Goal: Communication & Community: Answer question/provide support

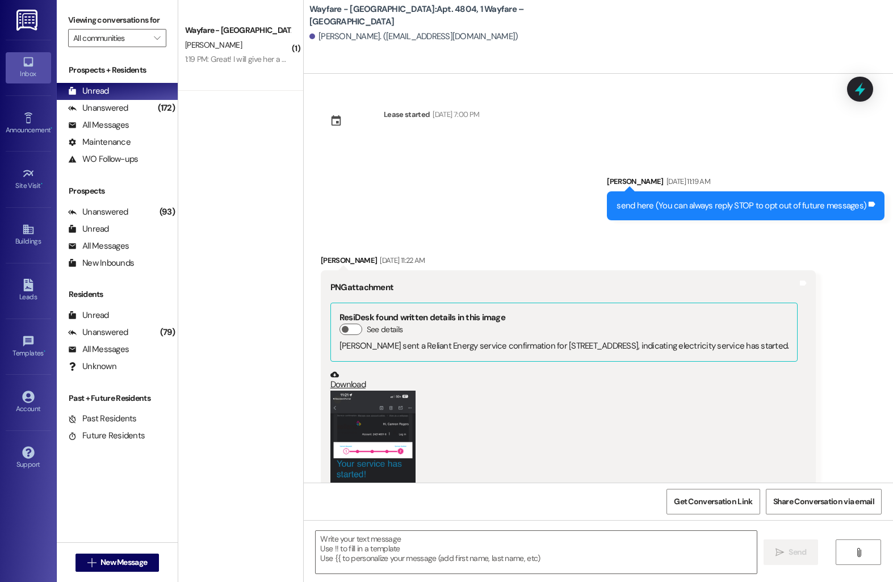
scroll to position [3088, 0]
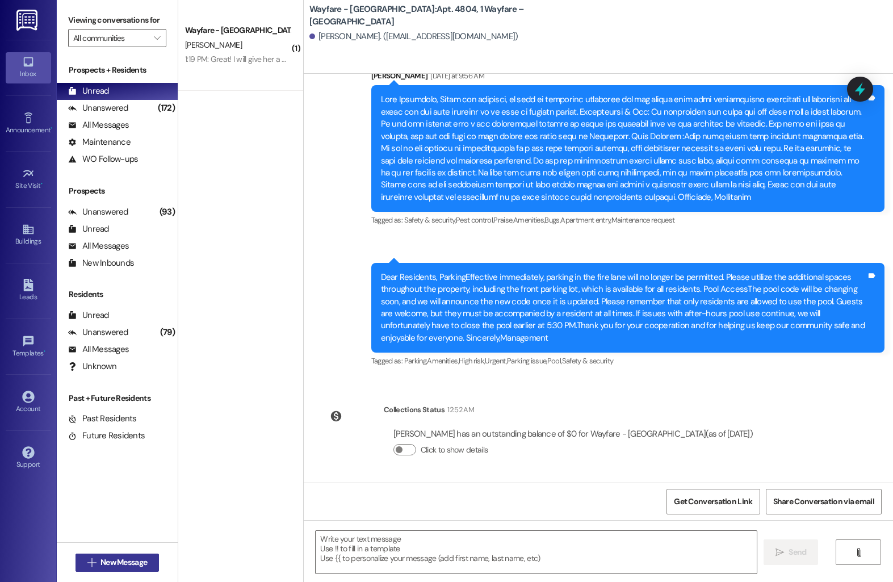
click at [100, 565] on span "New Message" at bounding box center [123, 562] width 47 height 12
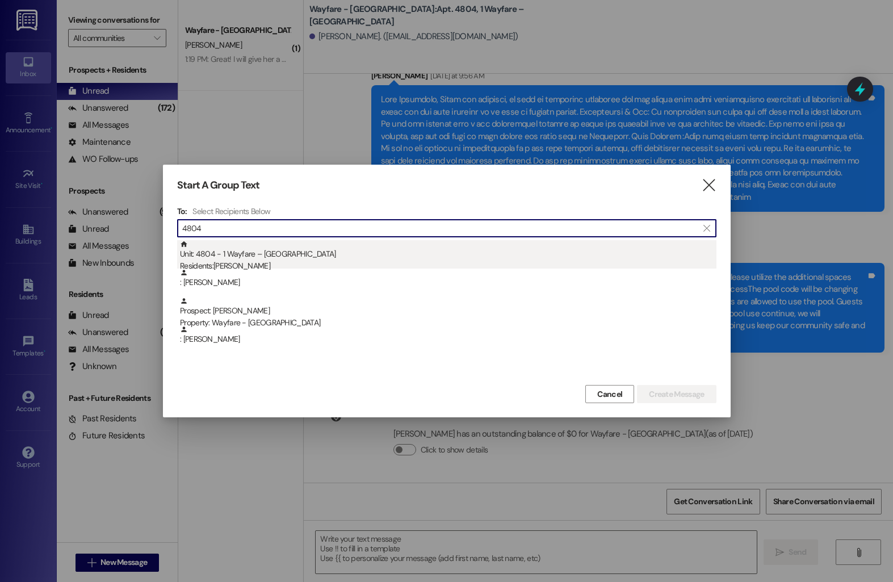
type input "4804"
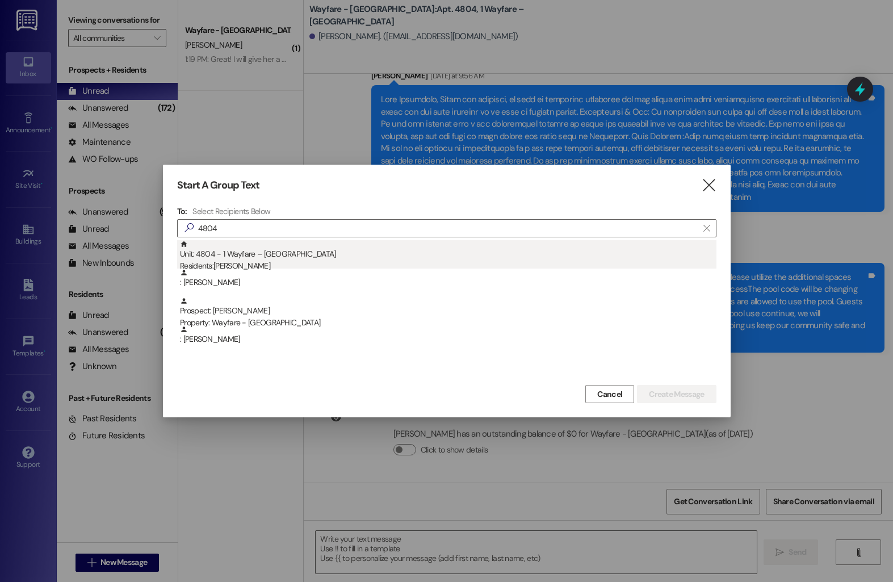
click at [261, 250] on div "Unit: 4804 - 1 Wayfare – [GEOGRAPHIC_DATA] Residents: [PERSON_NAME]" at bounding box center [448, 256] width 536 height 32
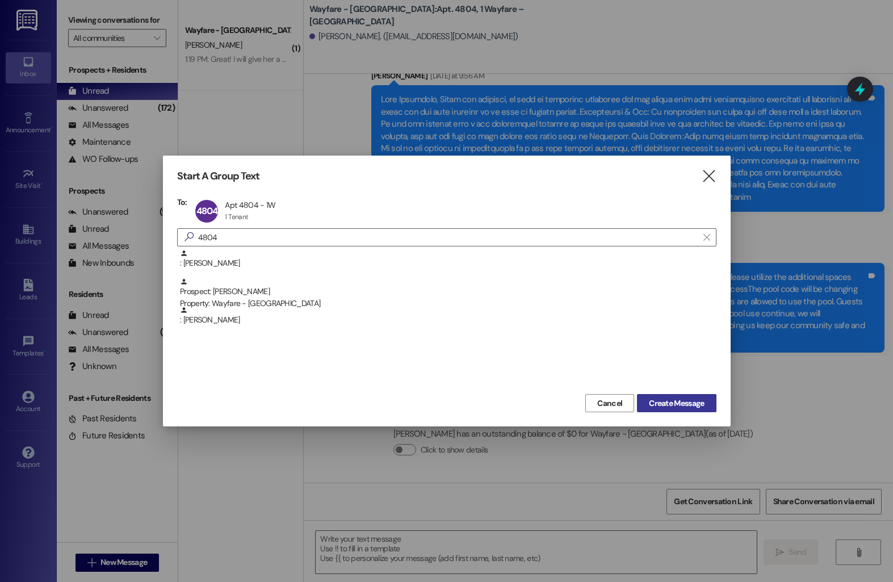
click at [642, 406] on button "Create Message" at bounding box center [676, 403] width 79 height 18
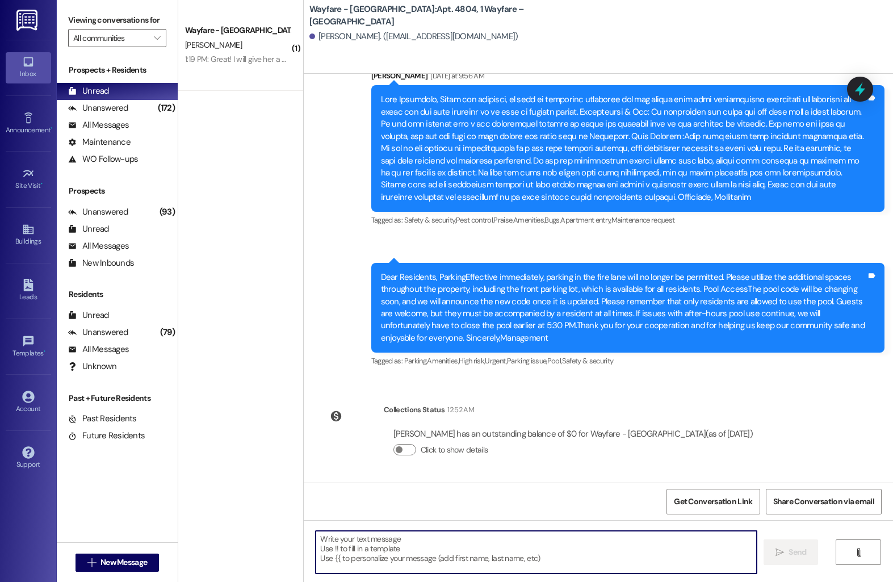
click at [413, 539] on textarea at bounding box center [536, 552] width 441 height 43
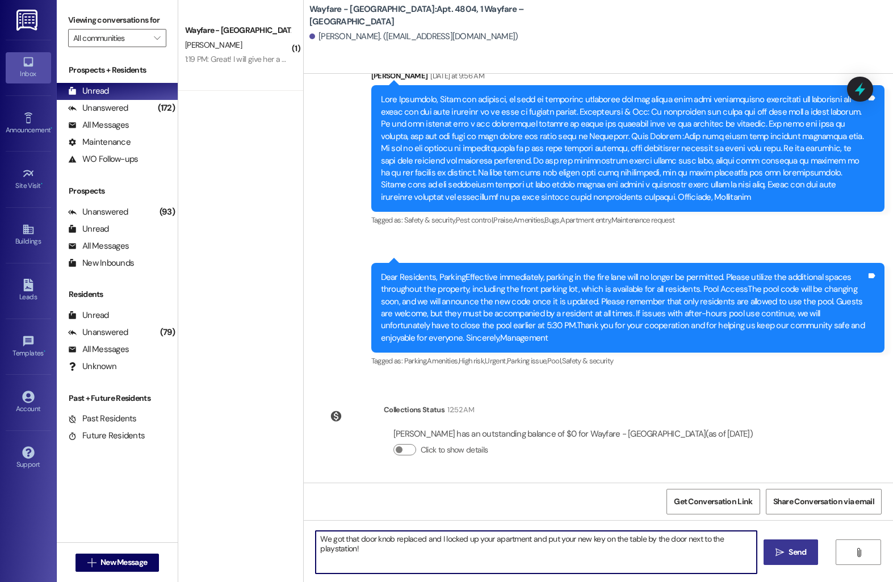
type textarea "We got that door knob replaced and I locked up your apartment and put your new …"
click at [798, 547] on span "Send" at bounding box center [798, 552] width 18 height 12
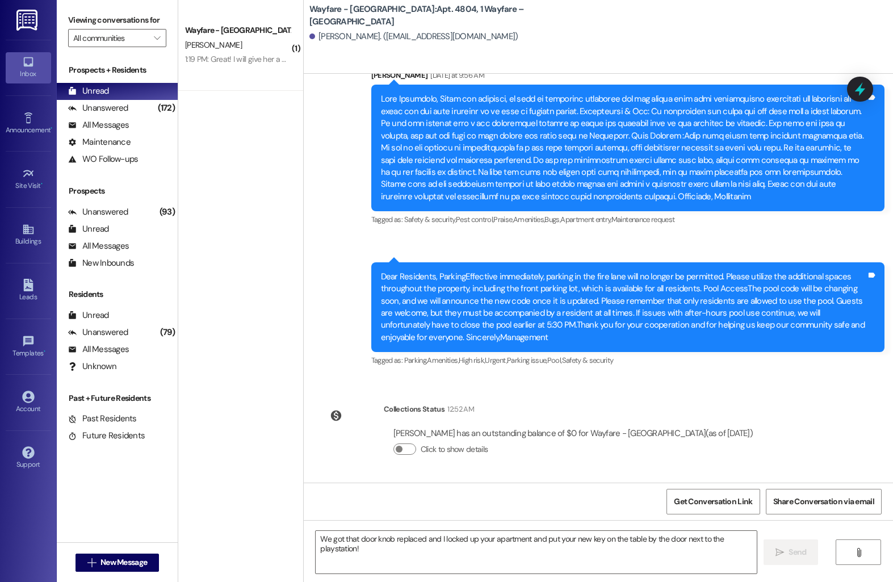
scroll to position [3167, 0]
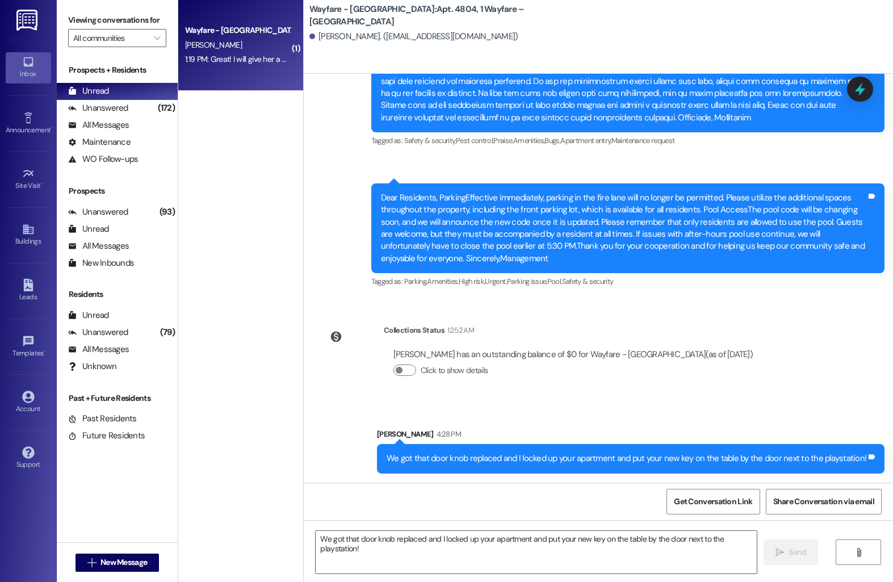
click at [248, 53] on div "1:19 PM: Great! I will give her a call. Can we use your comfortable sitting are…" at bounding box center [237, 59] width 107 height 14
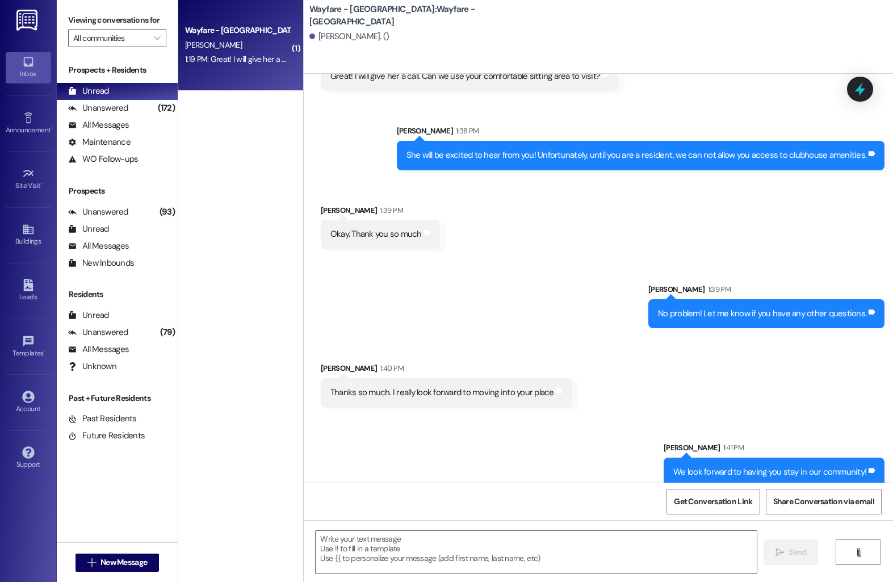
scroll to position [1317, 0]
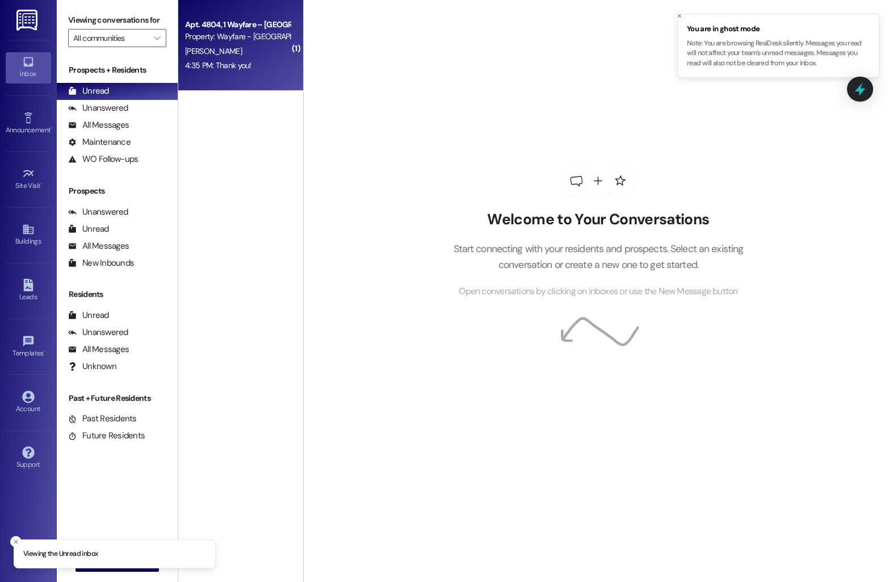
click at [209, 48] on div "[PERSON_NAME]" at bounding box center [237, 51] width 107 height 14
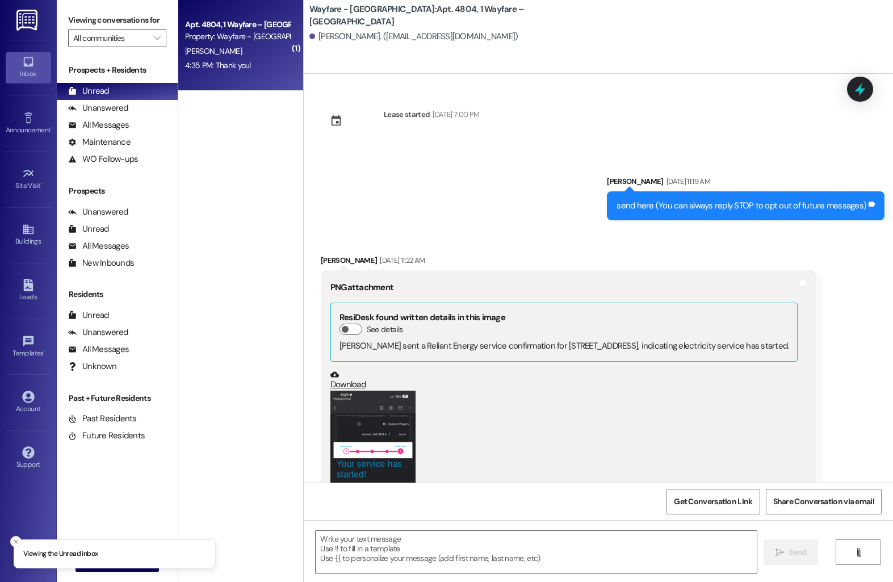
scroll to position [3263, 0]
